Goal: Task Accomplishment & Management: Use online tool/utility

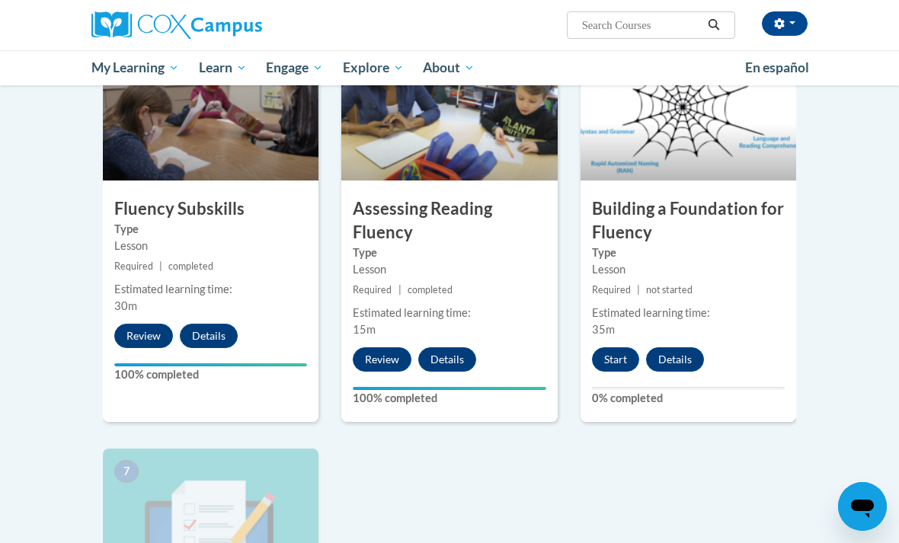
scroll to position [790, 0]
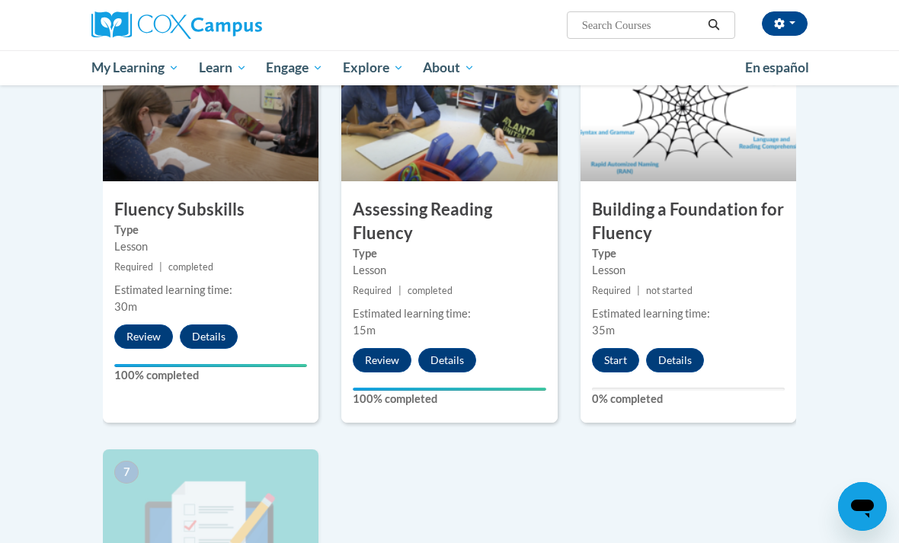
click at [616, 355] on button "Start" at bounding box center [615, 360] width 47 height 24
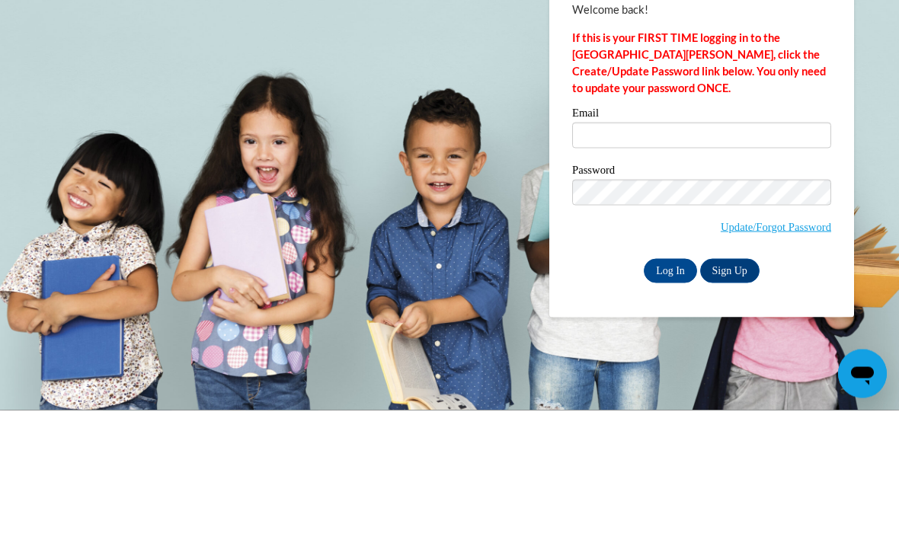
scroll to position [0, 0]
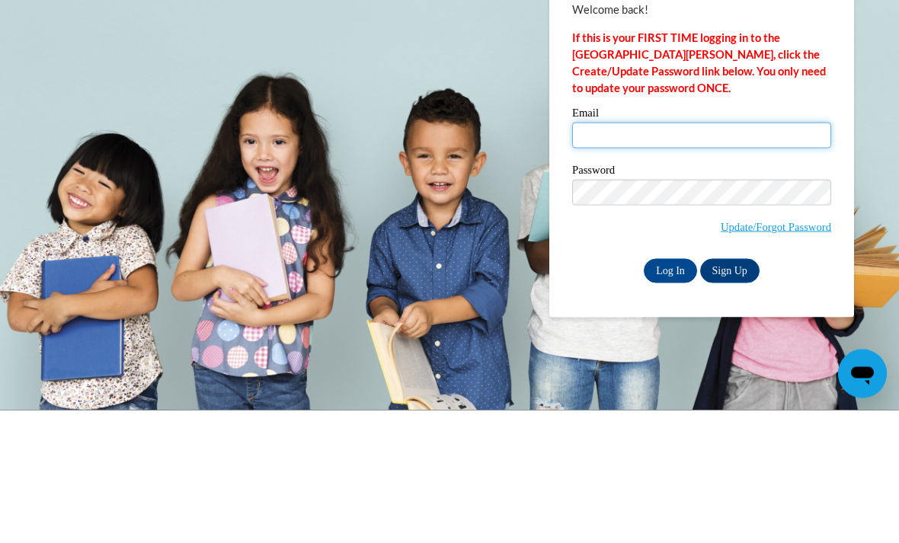
type input "[EMAIL_ADDRESS][PERSON_NAME][DOMAIN_NAME]"
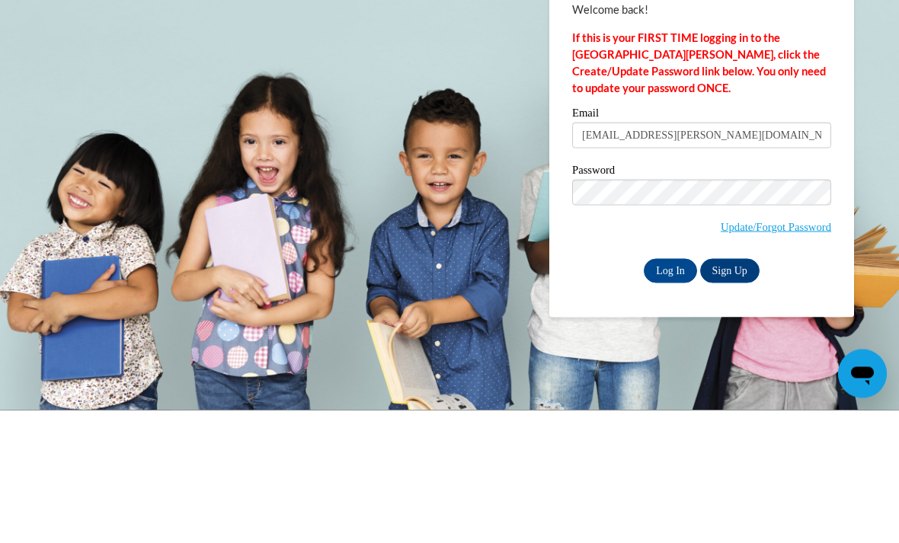
click at [671, 270] on input "Log In" at bounding box center [670, 271] width 53 height 24
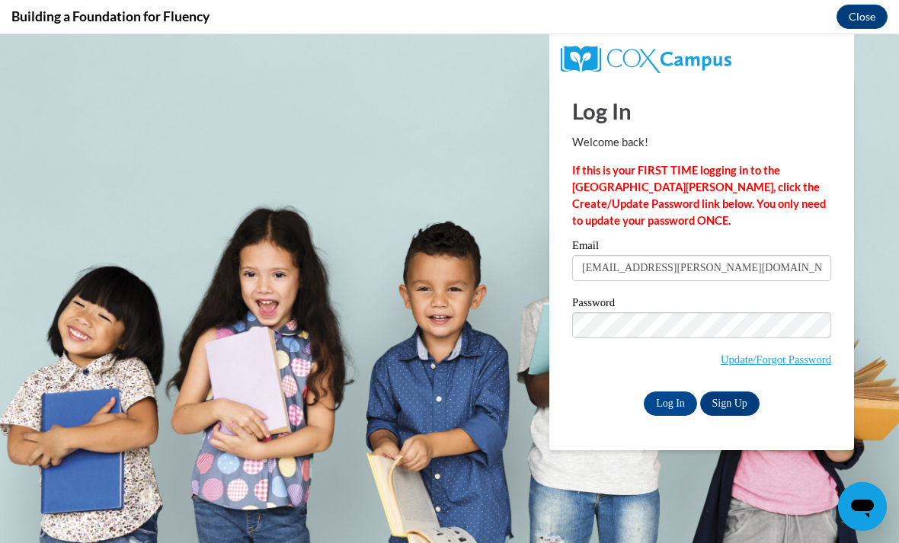
click at [670, 408] on input "Log In" at bounding box center [670, 404] width 53 height 24
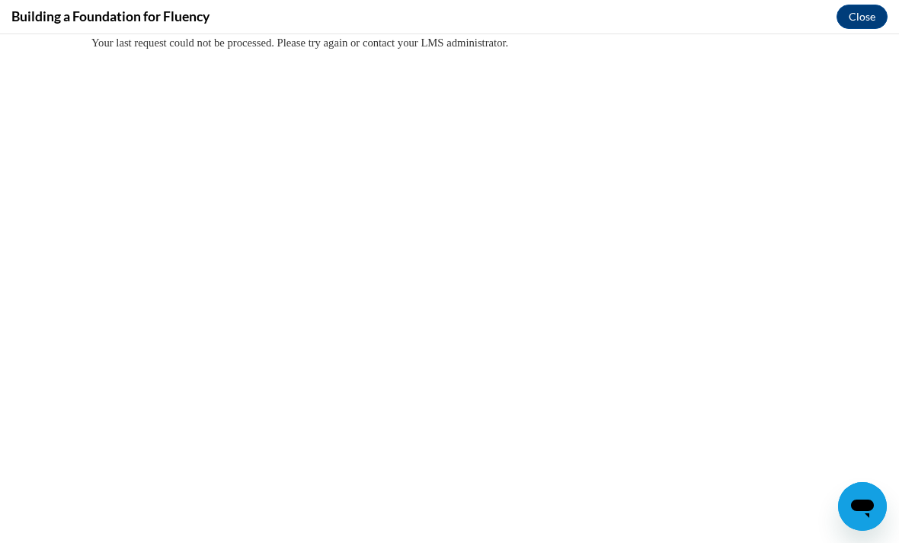
scroll to position [0, 0]
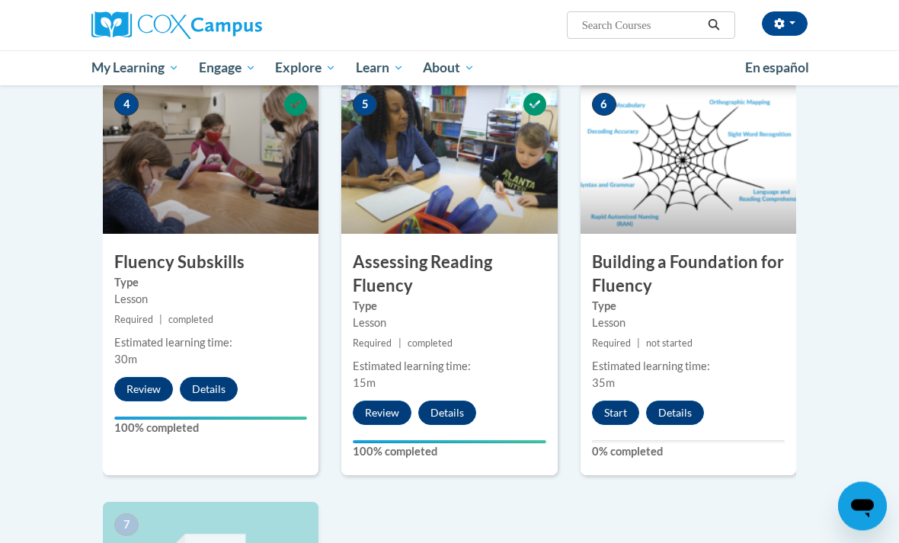
click at [634, 402] on button "Start" at bounding box center [615, 414] width 47 height 24
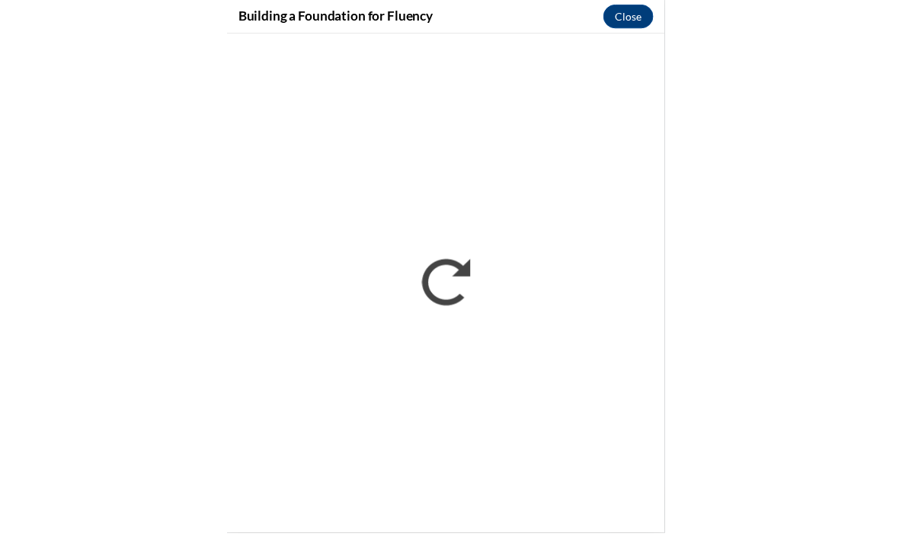
scroll to position [744, 0]
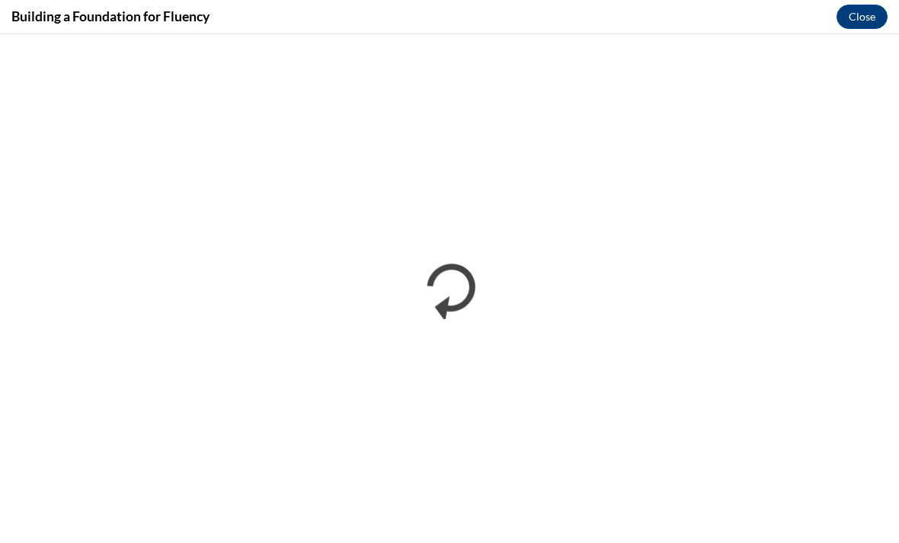
click at [864, 18] on button "Close" at bounding box center [862, 17] width 51 height 24
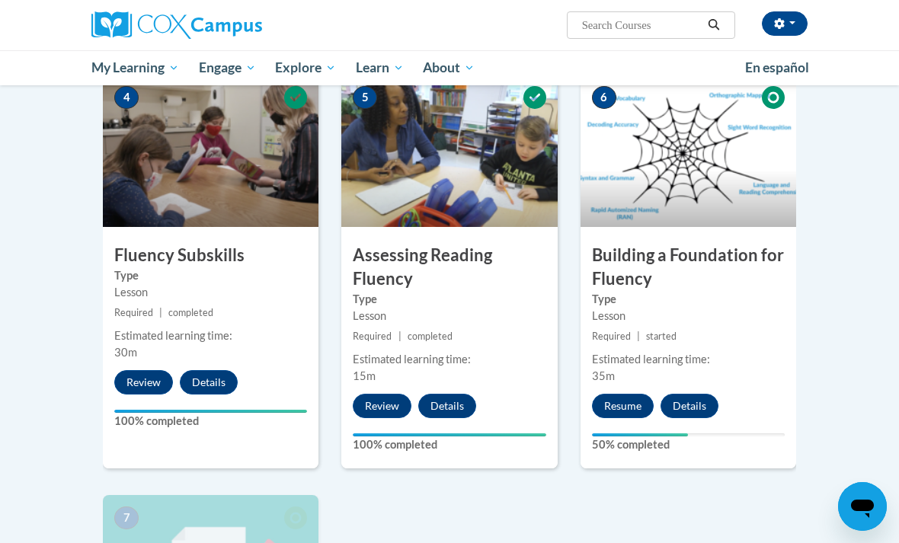
click at [622, 405] on button "Resume" at bounding box center [623, 406] width 62 height 24
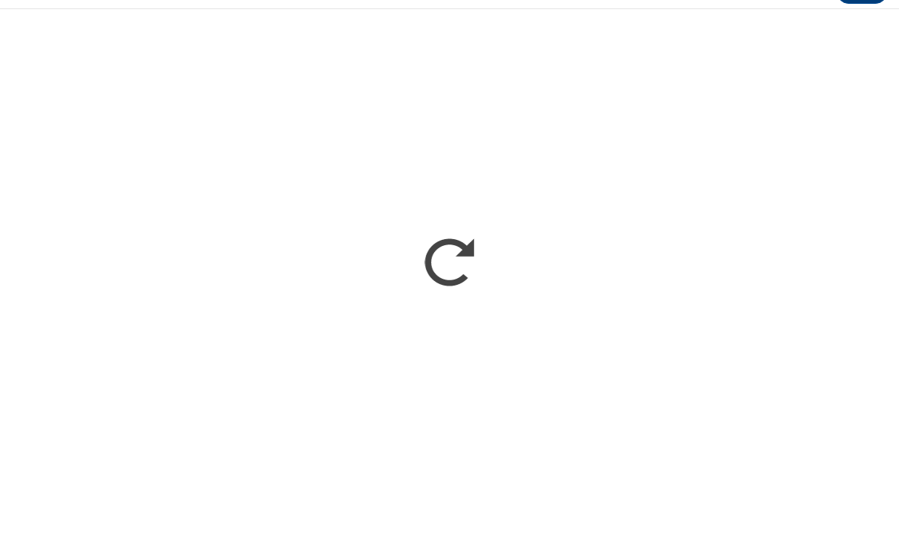
scroll to position [769, 0]
